Goal: Information Seeking & Learning: Learn about a topic

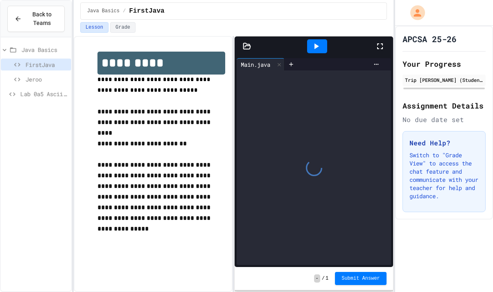
click at [318, 49] on icon at bounding box center [316, 46] width 10 height 10
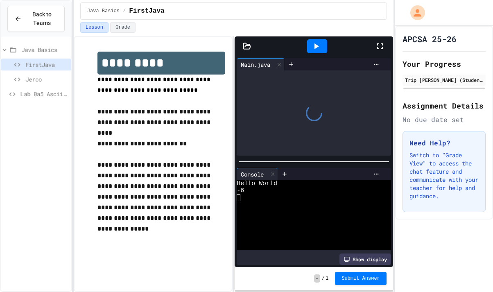
click at [245, 47] on icon at bounding box center [247, 46] width 7 height 6
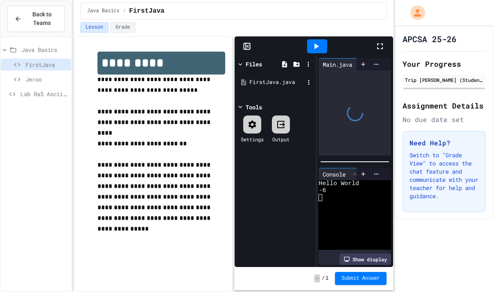
click at [270, 79] on div "FirstJava.java" at bounding box center [276, 82] width 55 height 8
click at [270, 81] on div "FirstJava.java" at bounding box center [276, 82] width 55 height 8
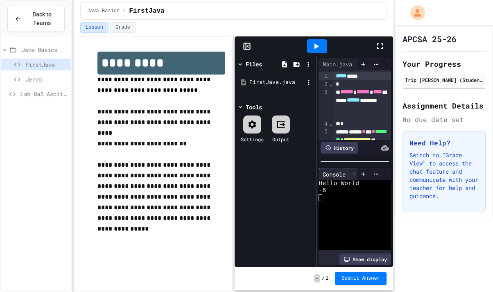
click at [268, 84] on div "FirstJava.java" at bounding box center [276, 82] width 55 height 8
click at [240, 63] on icon at bounding box center [240, 64] width 7 height 7
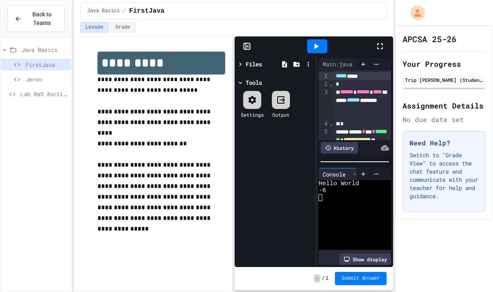
click at [240, 63] on icon at bounding box center [241, 64] width 2 height 4
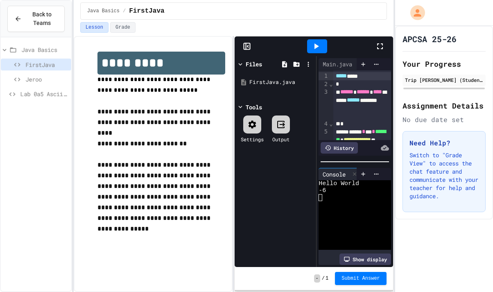
click at [240, 63] on icon at bounding box center [240, 64] width 7 height 7
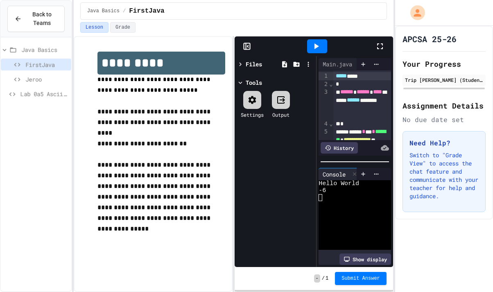
click at [244, 43] on rect at bounding box center [247, 46] width 6 height 6
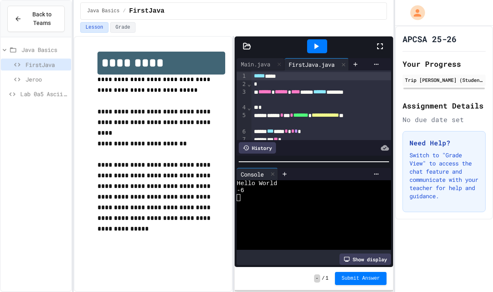
click at [99, 36] on div "**********" at bounding box center [153, 164] width 159 height 256
drag, startPoint x: 99, startPoint y: 44, endPoint x: 111, endPoint y: 45, distance: 12.3
click at [111, 45] on div "**********" at bounding box center [153, 153] width 145 height 220
click at [323, 45] on div at bounding box center [317, 46] width 20 height 14
click at [35, 91] on span "Lab 0a5 Ascii Art" at bounding box center [44, 94] width 48 height 9
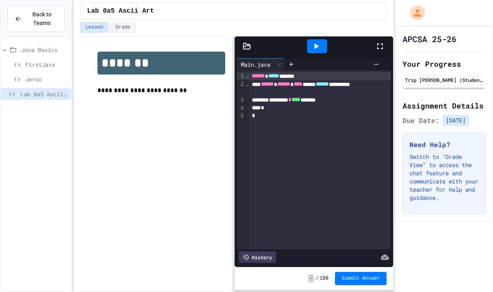
click at [249, 45] on icon at bounding box center [247, 46] width 7 height 6
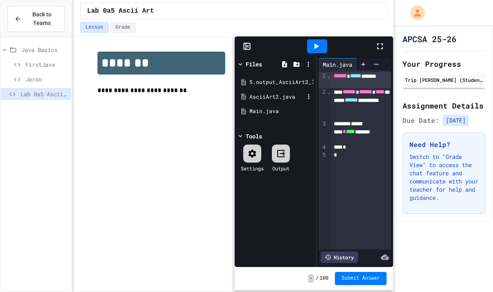
click at [278, 95] on div "AsciiArt2.java" at bounding box center [276, 97] width 55 height 8
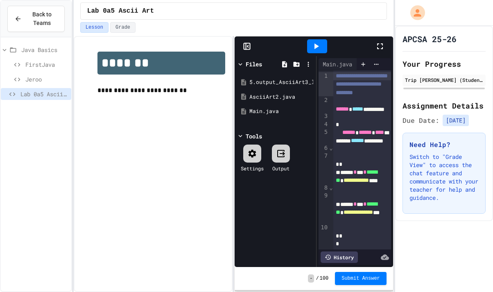
click at [246, 46] on icon at bounding box center [246, 46] width 0 height 6
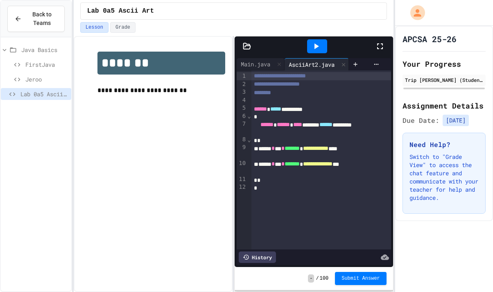
click at [48, 65] on span "FirstJava" at bounding box center [46, 64] width 43 height 9
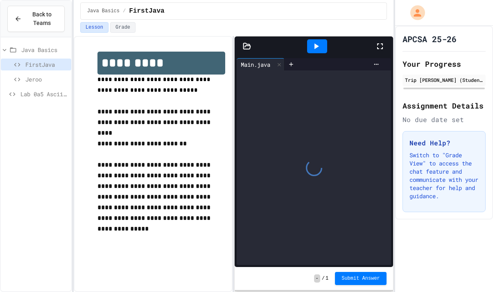
click at [245, 47] on icon at bounding box center [247, 46] width 8 height 8
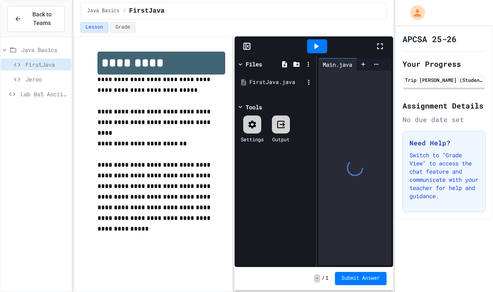
click at [251, 83] on div "FirstJava.java" at bounding box center [276, 82] width 55 height 8
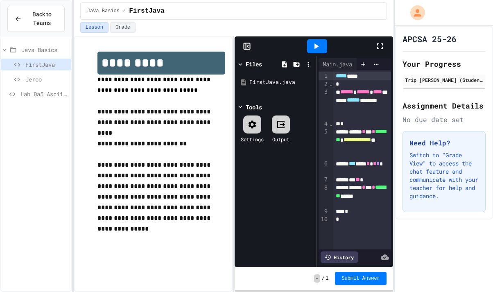
click at [249, 42] on div at bounding box center [314, 46] width 159 height 20
click at [249, 45] on icon at bounding box center [247, 46] width 8 height 8
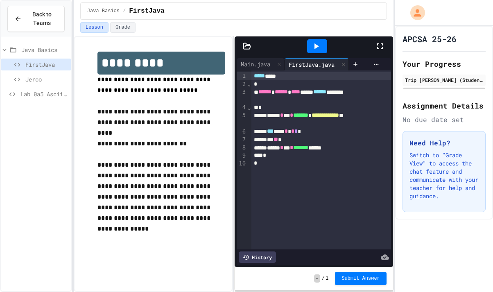
click at [51, 94] on span "Lab 0a5 Ascii Art" at bounding box center [44, 94] width 48 height 9
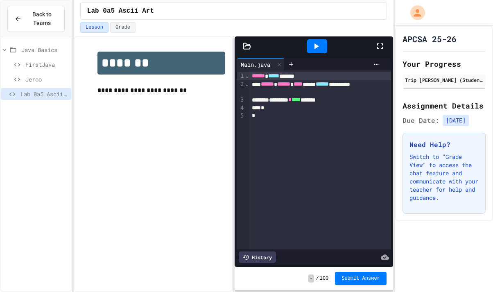
click at [247, 46] on icon at bounding box center [247, 46] width 7 height 6
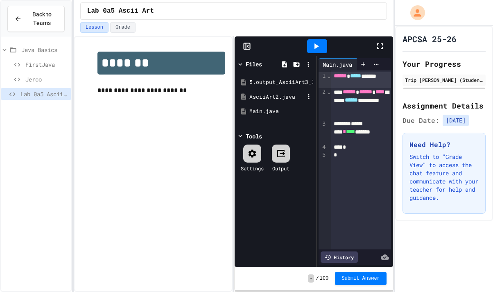
click at [261, 95] on div "AsciiArt2.java" at bounding box center [276, 97] width 55 height 8
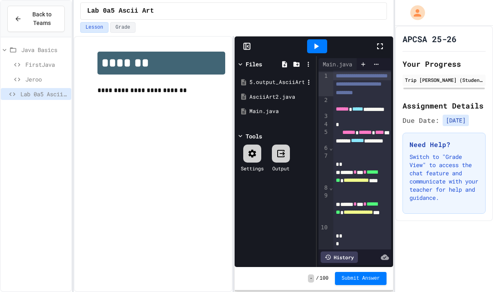
click at [297, 84] on div "5.output_AsciiArt3_lab_java_aplus.pdf" at bounding box center [276, 82] width 55 height 8
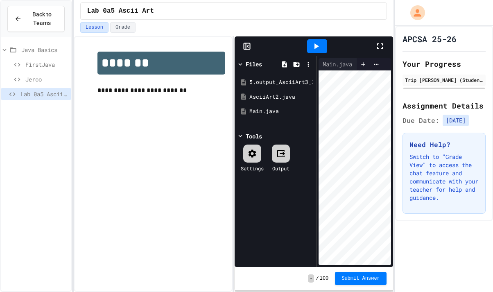
click at [249, 45] on icon at bounding box center [247, 46] width 8 height 8
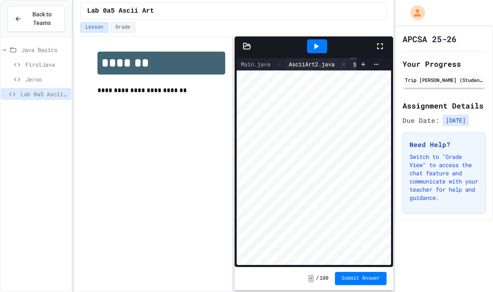
scroll to position [0, 96]
click at [282, 63] on icon at bounding box center [279, 64] width 6 height 6
click at [294, 64] on div at bounding box center [296, 64] width 10 height 12
click at [301, 64] on div "5.output_AsciiArt3_lab_java_aplus.pdf" at bounding box center [301, 64] width 129 height 9
drag, startPoint x: 340, startPoint y: 64, endPoint x: 268, endPoint y: 64, distance: 72.5
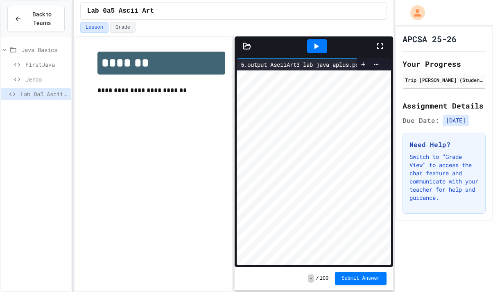
click at [268, 64] on div "5.output_AsciiArt3_lab_java_aplus.pdf" at bounding box center [297, 64] width 120 height 12
click at [238, 51] on div at bounding box center [314, 46] width 159 height 20
click at [242, 51] on div at bounding box center [314, 46] width 159 height 20
click at [248, 47] on icon at bounding box center [247, 46] width 8 height 8
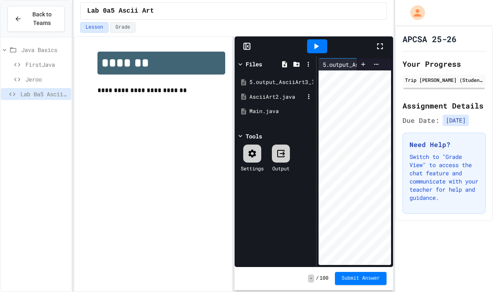
click at [281, 96] on div "AsciiArt2.java" at bounding box center [276, 97] width 55 height 8
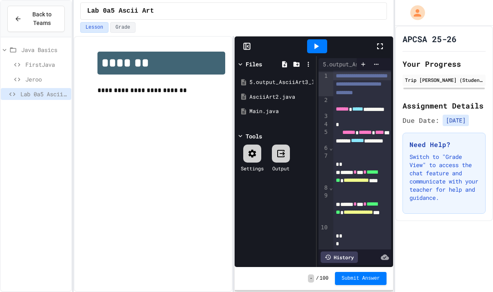
click at [246, 45] on icon at bounding box center [247, 46] width 8 height 8
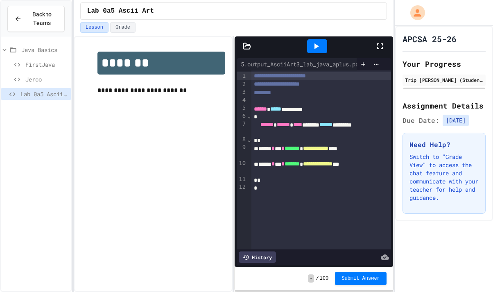
click at [46, 65] on span "FirstJava" at bounding box center [46, 64] width 43 height 9
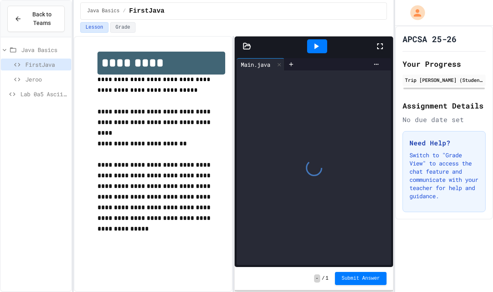
click at [245, 45] on icon at bounding box center [247, 46] width 8 height 8
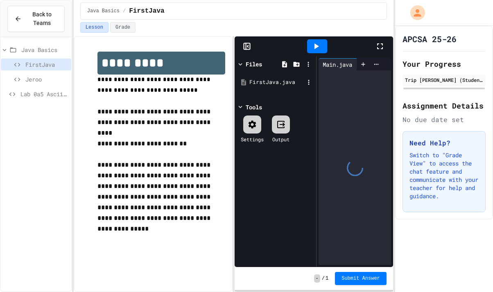
click at [283, 82] on div "FirstJava.java" at bounding box center [276, 82] width 55 height 8
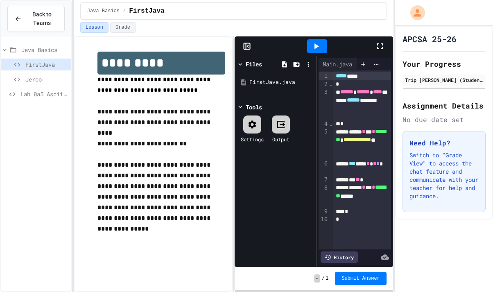
click at [243, 48] on icon at bounding box center [247, 46] width 8 height 8
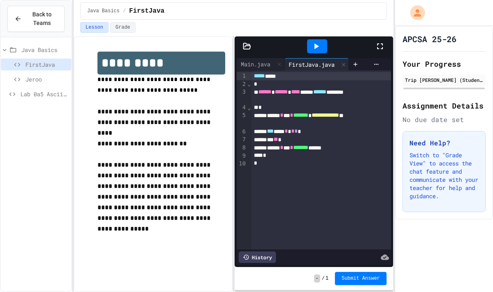
click at [311, 41] on div at bounding box center [317, 46] width 20 height 14
